Goal: Transaction & Acquisition: Purchase product/service

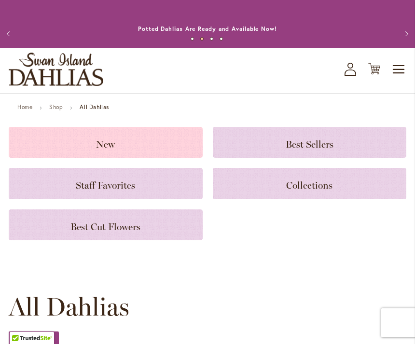
click at [116, 143] on h3 "New" at bounding box center [105, 142] width 171 height 11
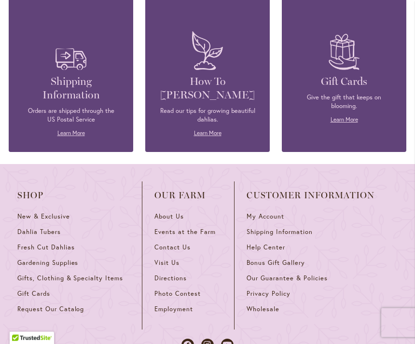
scroll to position [573, 0]
click at [57, 235] on span "Dahlia Tubers" at bounding box center [38, 232] width 43 height 8
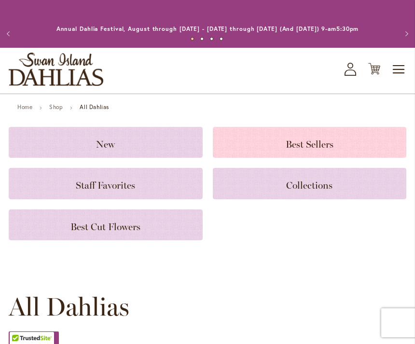
click at [314, 143] on span "Best Sellers" at bounding box center [310, 145] width 48 height 12
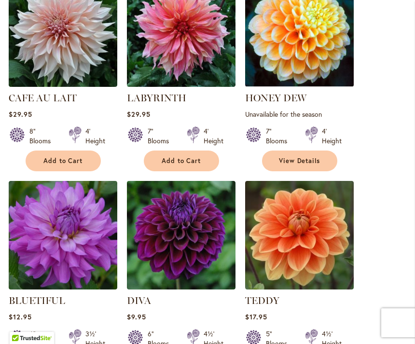
scroll to position [282, 0]
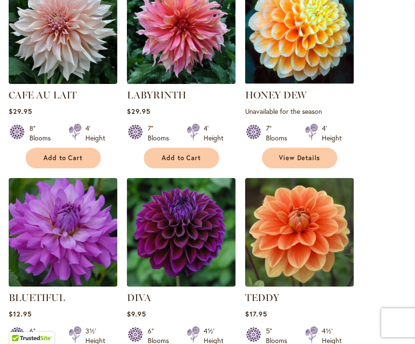
click at [299, 304] on strong "TEDDY" at bounding box center [299, 298] width 109 height 14
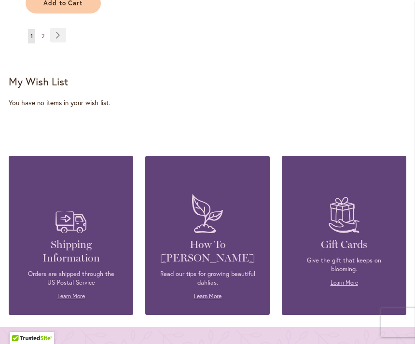
scroll to position [1477, 0]
